Goal: Complete application form

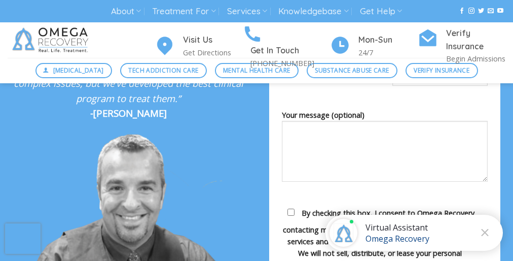
click at [256, 130] on div "Begin Your Recovery Call [PHONE_NUMBER] or complete the form below First Name* …" at bounding box center [384, 23] width 256 height 637
click at [385, 254] on span "By checking this box, I consent to Omega Recovery contacting me by SMS to respo…" at bounding box center [380, 238] width 194 height 61
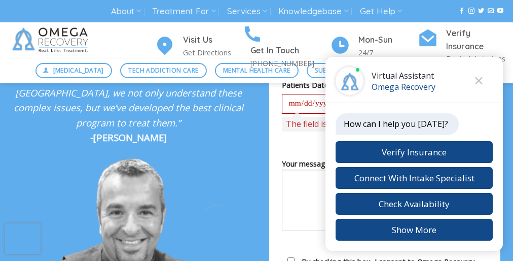
click at [256, 130] on div "Begin Your Recovery Call [PHONE_NUMBER] or complete the form below The field is…" at bounding box center [384, 47] width 256 height 685
